Goal: Use online tool/utility: Use online tool/utility

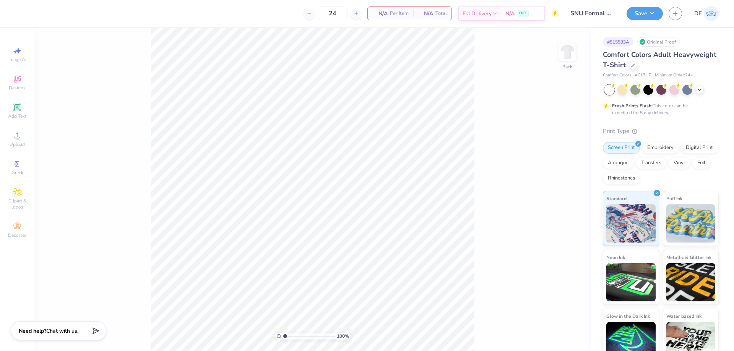
click at [553, 52] on div "100 % Back" at bounding box center [312, 189] width 556 height 323
click at [576, 50] on div at bounding box center [566, 51] width 35 height 35
click at [562, 55] on img at bounding box center [567, 52] width 31 height 31
click at [567, 60] on div at bounding box center [566, 51] width 35 height 35
click at [16, 143] on span "Upload" at bounding box center [17, 144] width 15 height 6
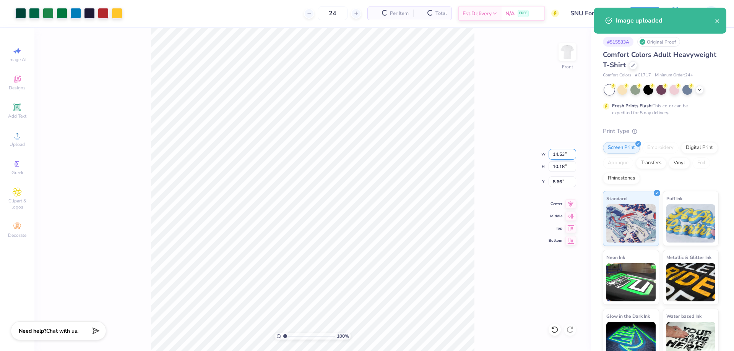
click at [556, 153] on input "14.53" at bounding box center [562, 154] width 28 height 11
type input "12.00"
type input "8.41"
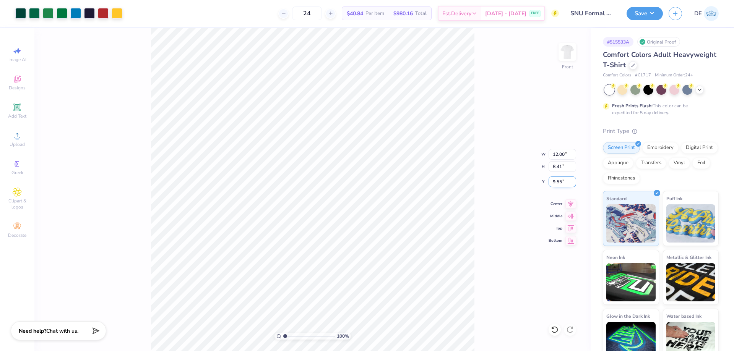
click at [557, 183] on input "9.55" at bounding box center [562, 182] width 28 height 11
type input "3.00"
click at [554, 157] on input "12.00" at bounding box center [562, 154] width 28 height 11
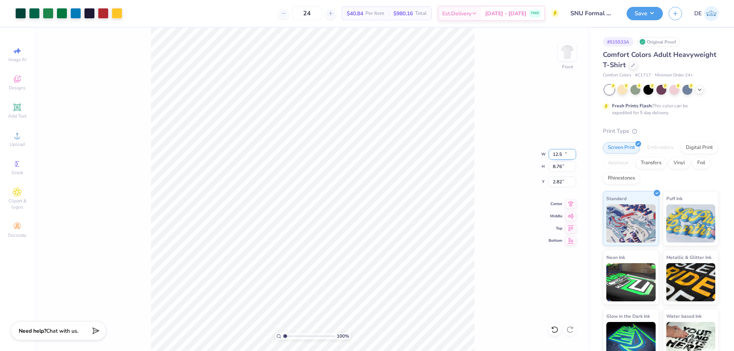
type input "12.50"
type input "8.76"
click at [552, 186] on input "2.82" at bounding box center [562, 182] width 28 height 11
type input "3.00"
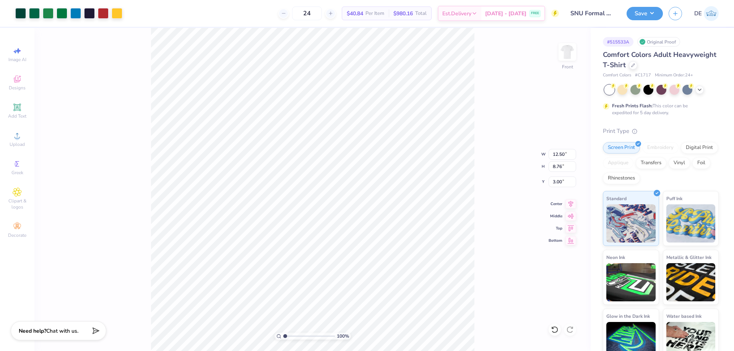
click at [501, 172] on div "100 % Front W 12.50 12.50 " H 8.76 8.76 " Y 3.00 3.00 " Center Middle Top Bottom" at bounding box center [312, 189] width 556 height 323
click at [645, 18] on button "Save" at bounding box center [644, 12] width 36 height 13
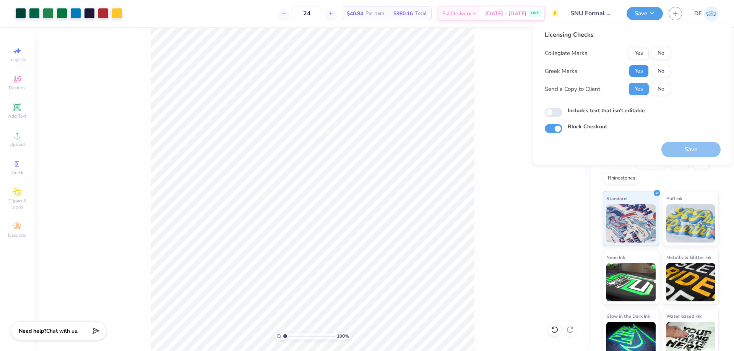
click at [638, 71] on button "Yes" at bounding box center [639, 71] width 20 height 12
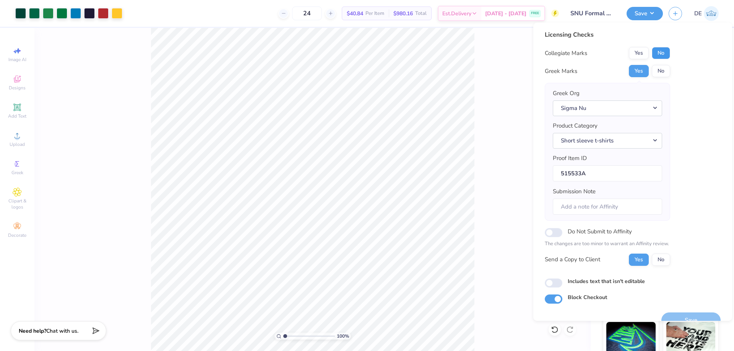
click at [661, 55] on button "No" at bounding box center [660, 53] width 18 height 12
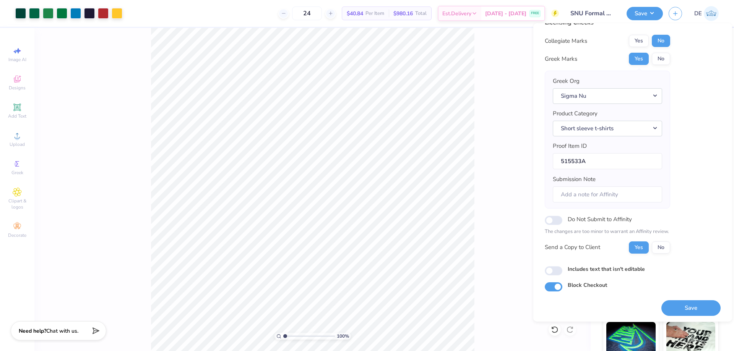
scroll to position [15, 0]
click at [680, 305] on button "Save" at bounding box center [690, 307] width 59 height 16
